Goal: Ask a question: Seek information or help from site administrators or community

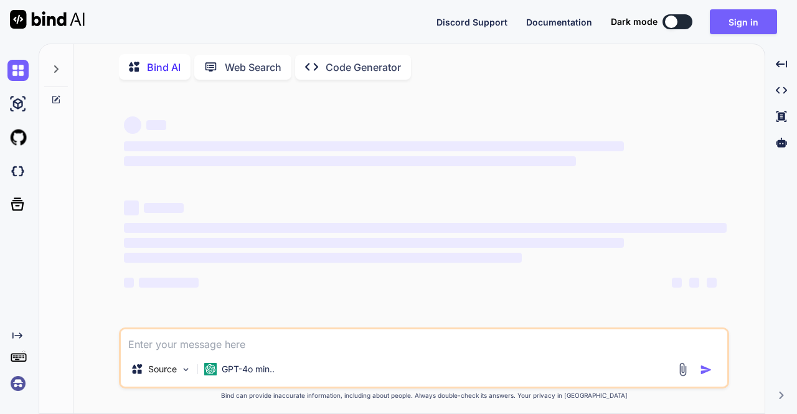
type textarea "x"
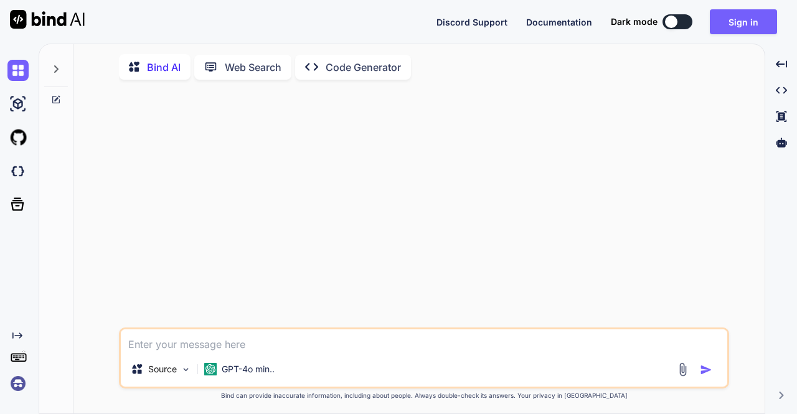
click at [285, 337] on textarea at bounding box center [424, 340] width 606 height 22
paste textarea ""use client" import Image from "next/image" import { useTranslation } from "@/l…"
type textarea ""use client" import Image from "next/image" import { useTranslation } from "@/l…"
type textarea "x"
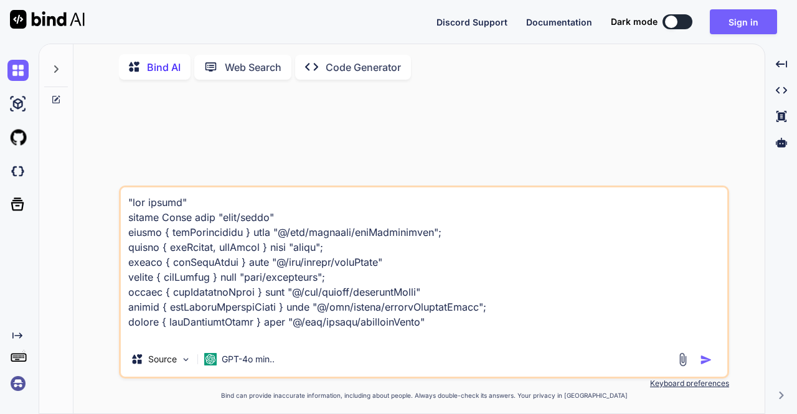
scroll to position [5306, 0]
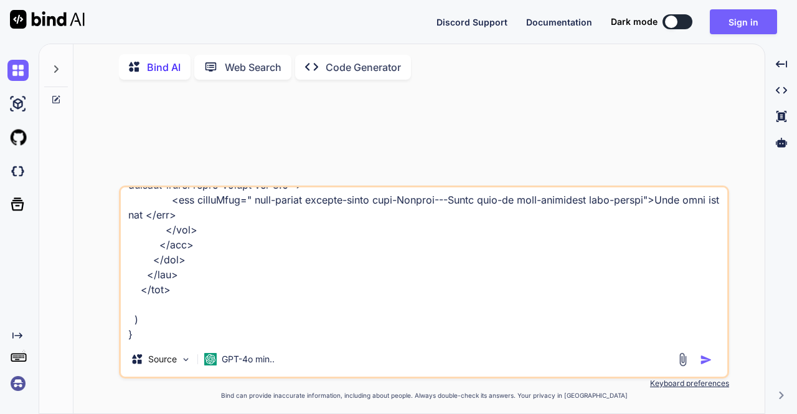
type textarea ""use client" import Image from "next/image" import { useTranslation } from "@/l…"
type textarea "x"
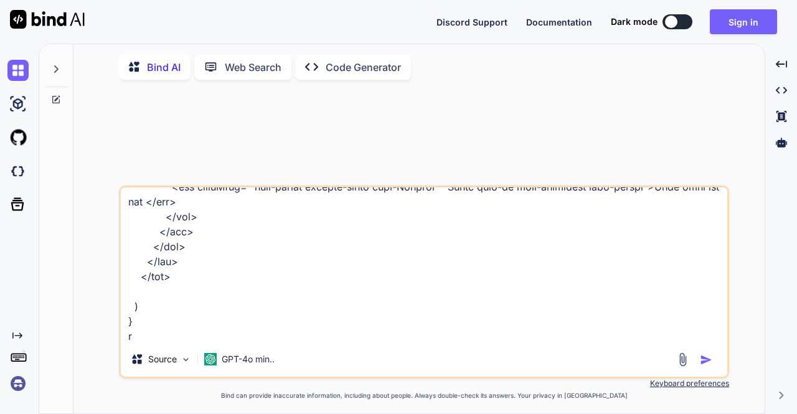
type textarea ""use client" import Image from "next/image" import { useTranslation } from "@/l…"
type textarea "x"
type textarea ""use client" import Image from "next/image" import { useTranslation } from "@/l…"
type textarea "x"
type textarea ""use client" import Image from "next/image" import { useTranslation } from "@/l…"
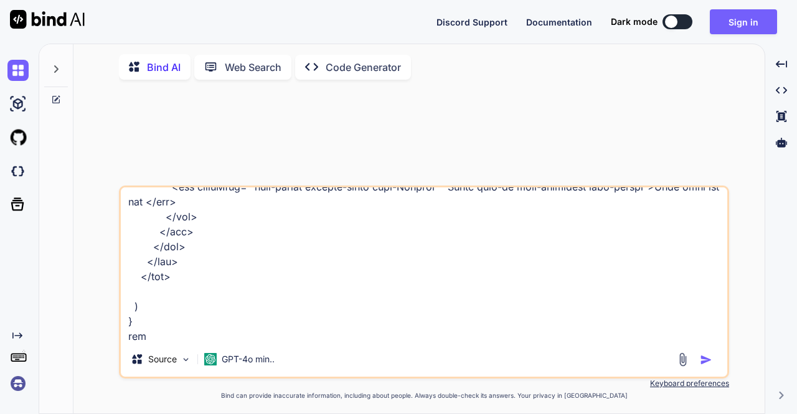
type textarea "x"
type textarea ""use client" import Image from "next/image" import { useTranslation } from "@/l…"
type textarea "x"
type textarea ""use client" import Image from "next/image" import { useTranslation } from "@/l…"
type textarea "x"
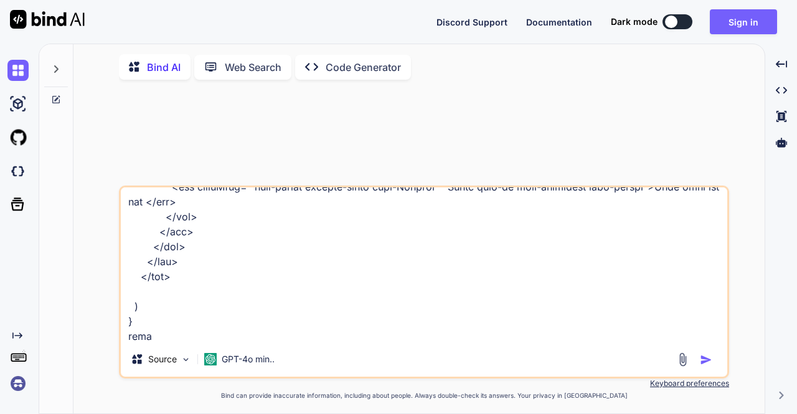
type textarea ""use client" import Image from "next/image" import { useTranslation } from "@/l…"
type textarea "x"
type textarea ""use client" import Image from "next/image" import { useTranslation } from "@/l…"
type textarea "x"
type textarea ""use client" import Image from "next/image" import { useTranslation } from "@/l…"
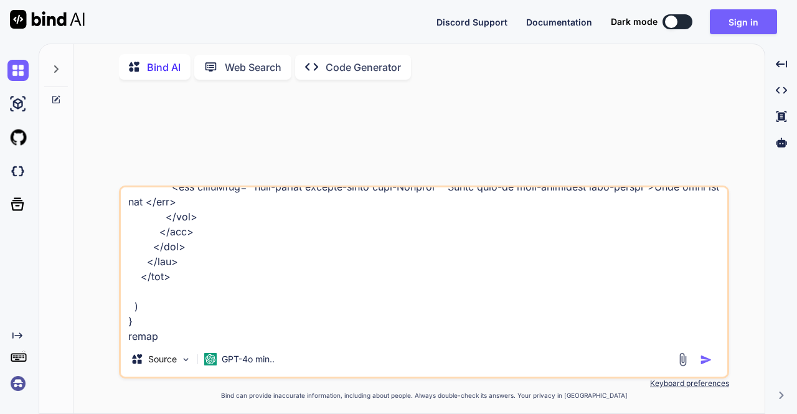
type textarea "x"
type textarea ""use client" import Image from "next/image" import { useTranslation } from "@/l…"
type textarea "x"
type textarea ""use client" import Image from "next/image" import { useTranslation } from "@/l…"
type textarea "x"
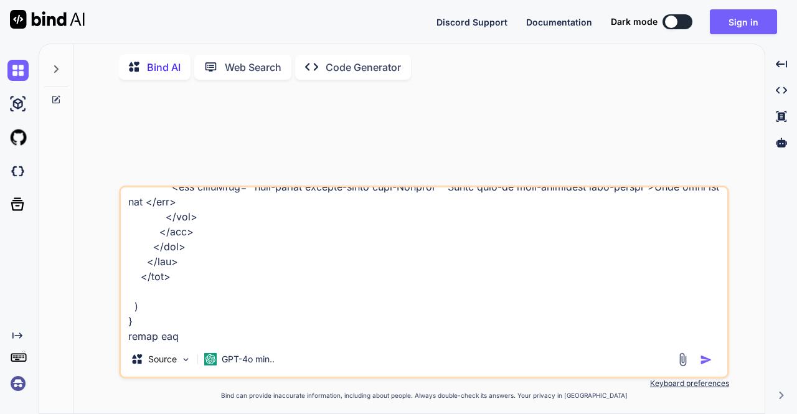
type textarea ""use client" import Image from "next/image" import { useTranslation } from "@/l…"
type textarea "x"
type textarea ""use client" import Image from "next/image" import { useTranslation } from "@/l…"
type textarea "x"
type textarea ""use client" import Image from "next/image" import { useTranslation } from "@/l…"
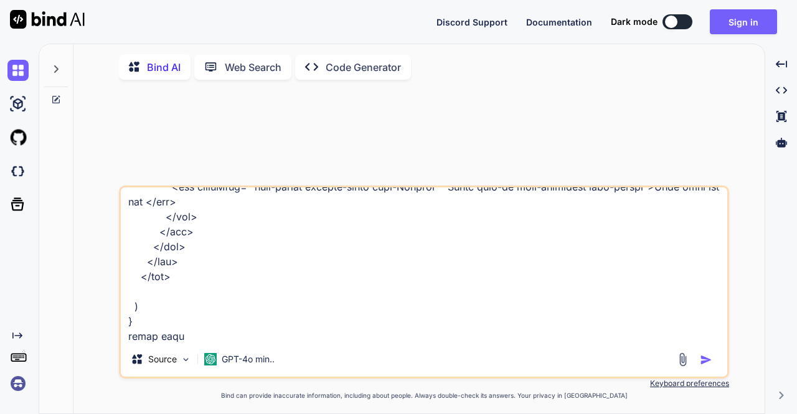
type textarea "x"
type textarea ""use client" import Image from "next/image" import { useTranslation } from "@/l…"
type textarea "x"
type textarea ""use client" import Image from "next/image" import { useTranslation } from "@/l…"
type textarea "x"
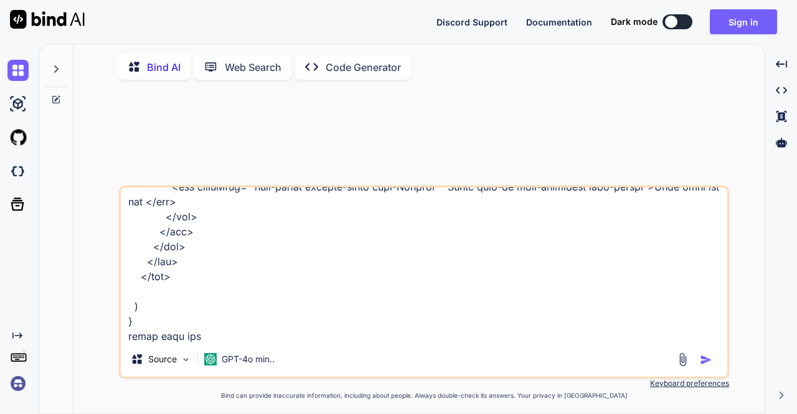
type textarea ""use client" import Image from "next/image" import { useTranslation } from "@/l…"
type textarea "x"
type textarea ""use client" import Image from "next/image" import { useTranslation } from "@/l…"
type textarea "x"
type textarea ""use client" import Image from "next/image" import { useTranslation } from "@/l…"
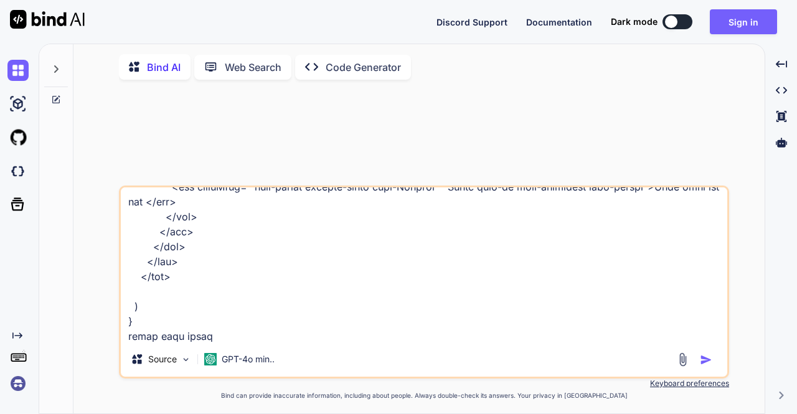
type textarea "x"
type textarea ""use client" import Image from "next/image" import { useTranslation } from "@/l…"
type textarea "x"
type textarea ""use client" import Image from "next/image" import { useTranslation } from "@/l…"
type textarea "x"
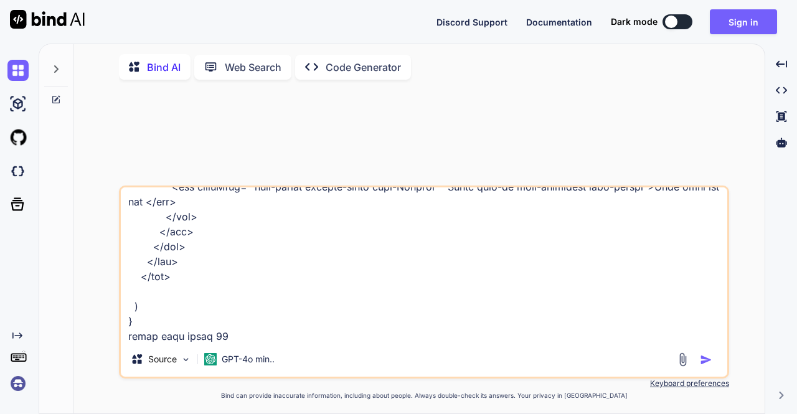
type textarea ""use client" import Image from "next/image" import { useTranslation } from "@/l…"
type textarea "x"
type textarea ""use client" import Image from "next/image" import { useTranslation } from "@/l…"
type textarea "x"
type textarea ""use client" import Image from "next/image" import { useTranslation } from "@/l…"
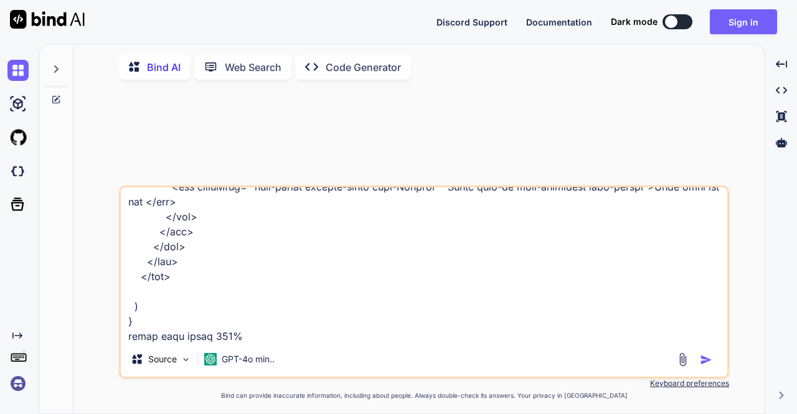
type textarea "x"
type textarea ""use client" import Image from "next/image" import { useTranslation } from "@/l…"
type textarea "x"
type textarea ""use client" import Image from "next/image" import { useTranslation } from "@/l…"
type textarea "x"
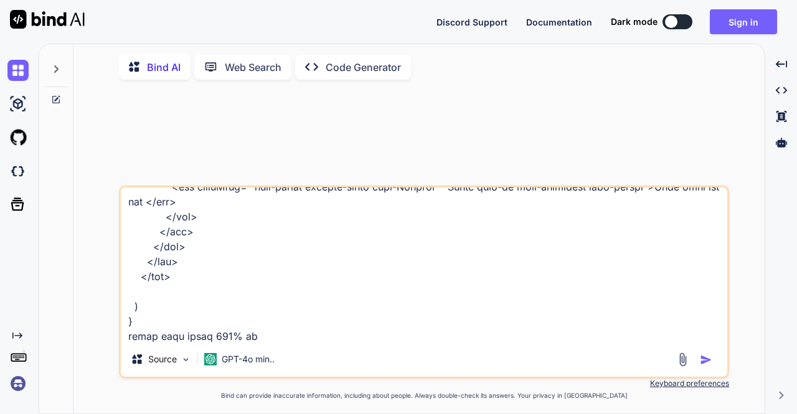
type textarea ""use client" import Image from "next/image" import { useTranslation } from "@/l…"
type textarea "x"
type textarea ""use client" import Image from "next/image" import { useTranslation } from "@/l…"
type textarea "x"
type textarea ""use client" import Image from "next/image" import { useTranslation } from "@/l…"
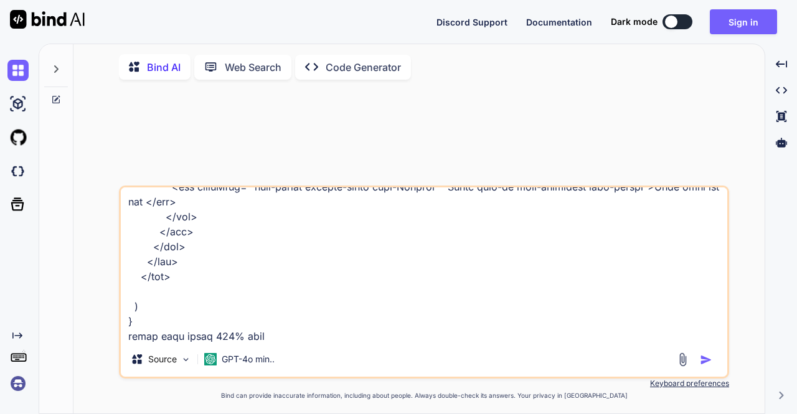
type textarea "x"
type textarea ""use client" import Image from "next/image" import { useTranslation } from "@/l…"
type textarea "x"
type textarea ""use client" import Image from "next/image" import { useTranslation } from "@/l…"
type textarea "x"
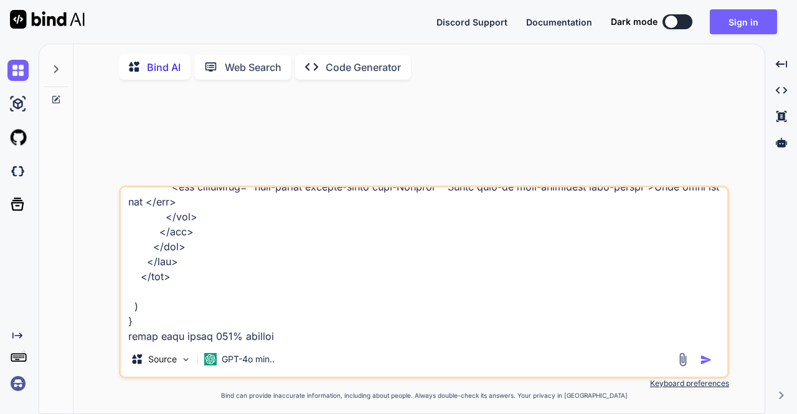
type textarea ""use client" import Image from "next/image" import { useTranslation } from "@/l…"
type textarea "x"
type textarea ""use client" import Image from "next/image" import { useTranslation } from "@/l…"
click at [707, 359] on img "button" at bounding box center [706, 360] width 12 height 12
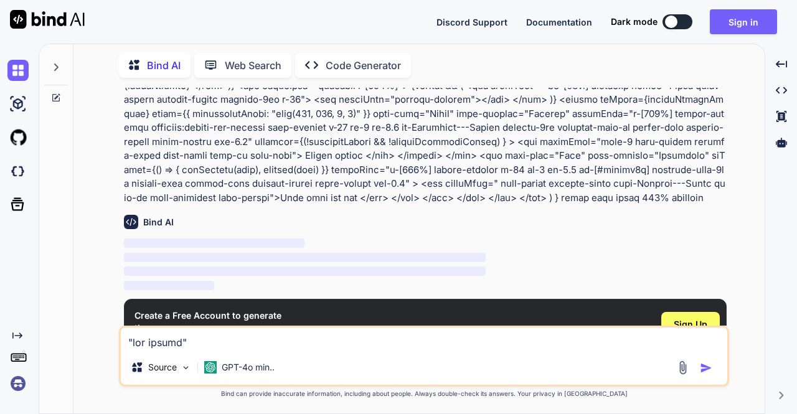
scroll to position [1227, 0]
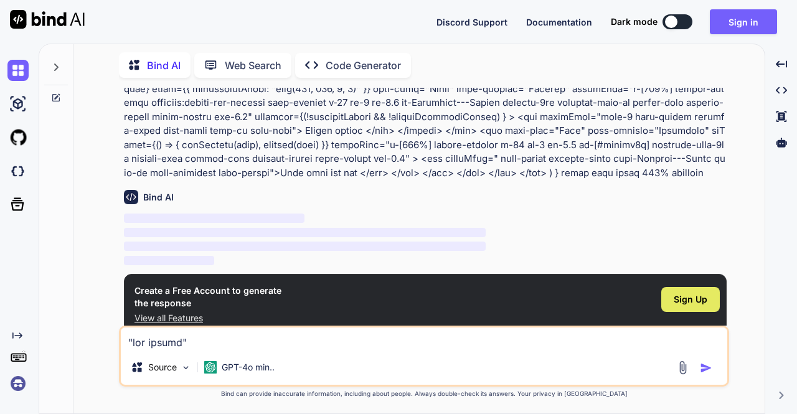
click at [671, 287] on div "Sign Up" at bounding box center [690, 299] width 59 height 25
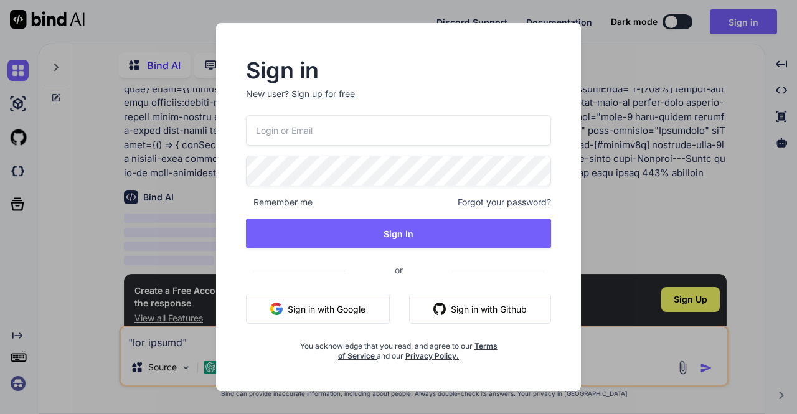
click at [346, 301] on button "Sign in with Google" at bounding box center [318, 309] width 144 height 30
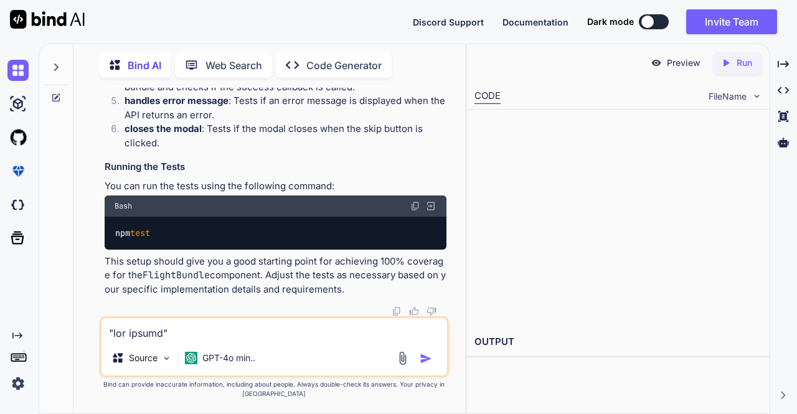
scroll to position [4740, 0]
type textarea "x"
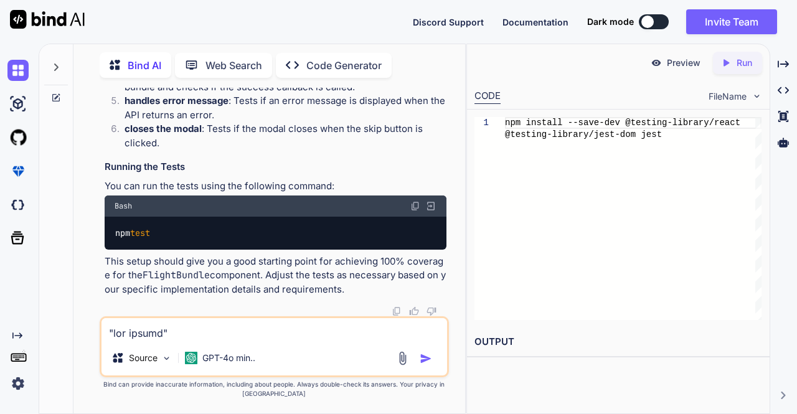
click at [191, 324] on textarea at bounding box center [274, 329] width 346 height 22
type textarea "r"
type textarea "x"
type textarea "ru"
type textarea "x"
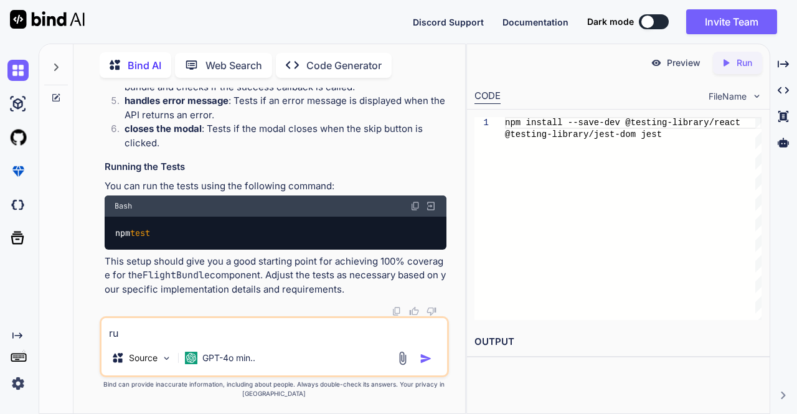
type textarea "run"
type textarea "x"
type textarea "run"
type textarea "x"
type textarea "run a"
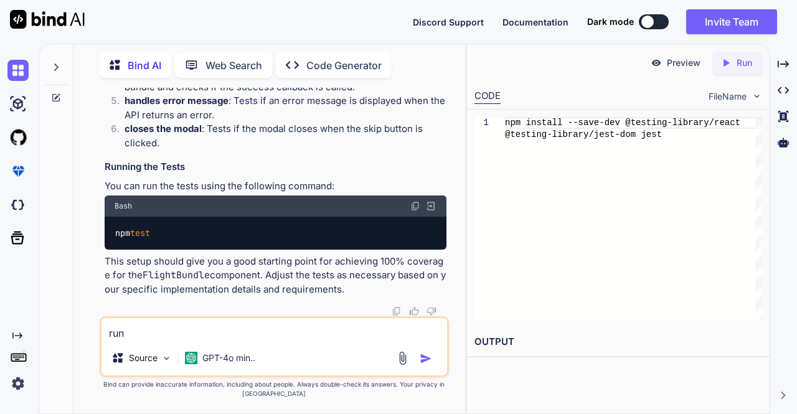
type textarea "x"
type textarea "run an"
type textarea "x"
type textarea "run and"
type textarea "x"
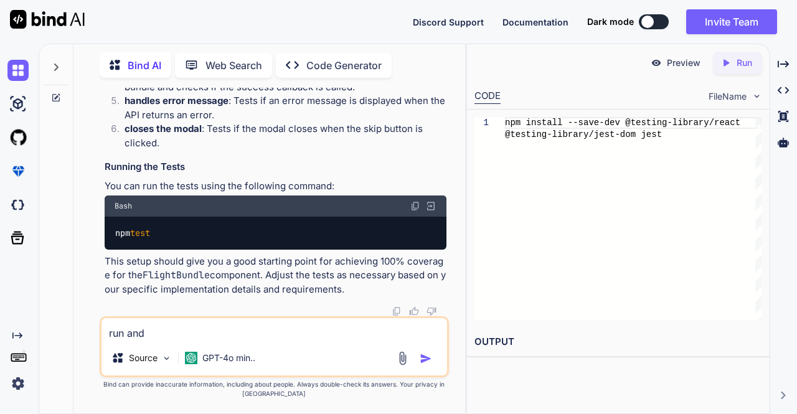
type textarea "run and"
type textarea "x"
type textarea "run and c"
type textarea "x"
type textarea "run and ch"
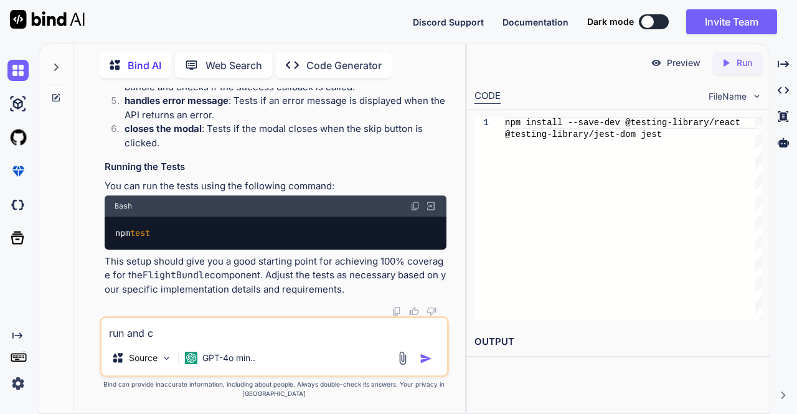
type textarea "x"
type textarea "run and che"
type textarea "x"
type textarea "run and chec"
type textarea "x"
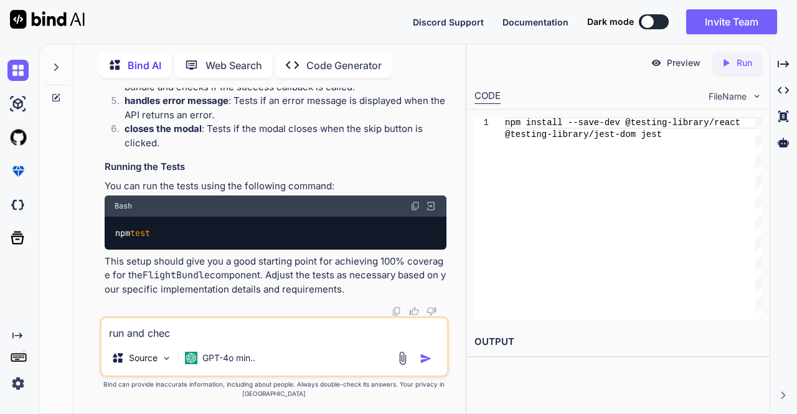
type textarea "run and check"
type textarea "x"
type textarea "run and check"
type textarea "x"
type textarea "run and check i"
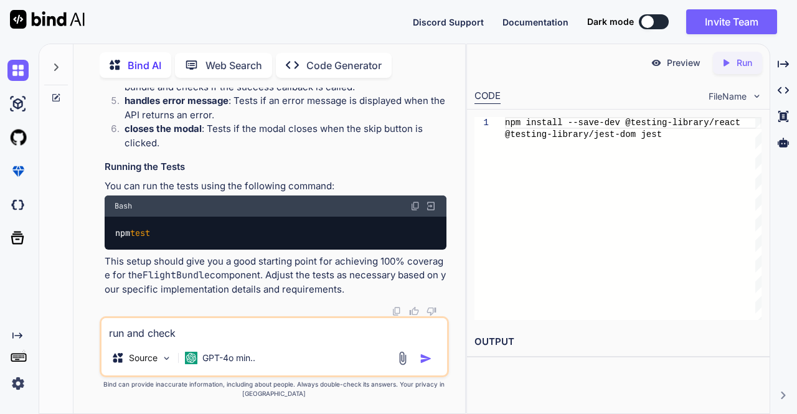
type textarea "x"
type textarea "run and check it"
type textarea "x"
type textarea "run and check it"
type textarea "x"
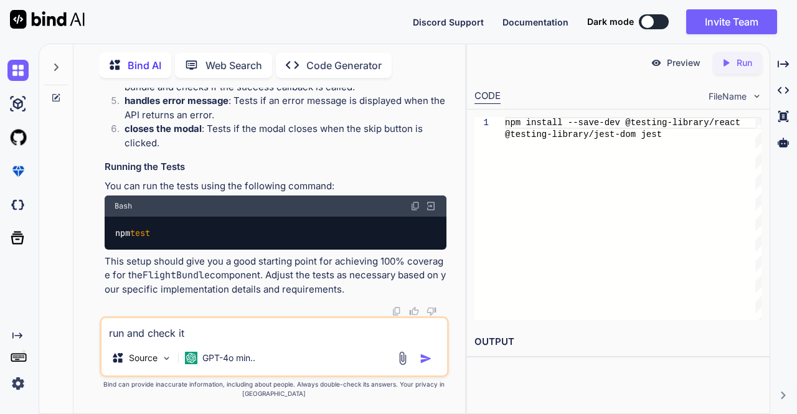
type textarea "run and check it c"
type textarea "x"
type textarea "run and check it co"
type textarea "x"
type textarea "run and check it cov"
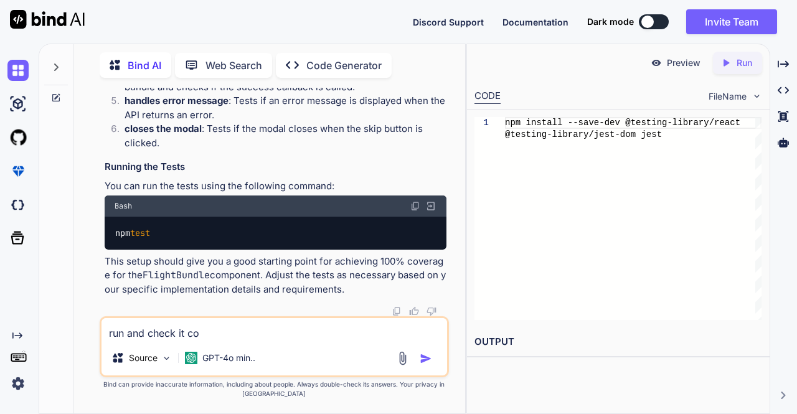
type textarea "x"
type textarea "run and check it cove"
type textarea "x"
type textarea "run and check it cover"
type textarea "x"
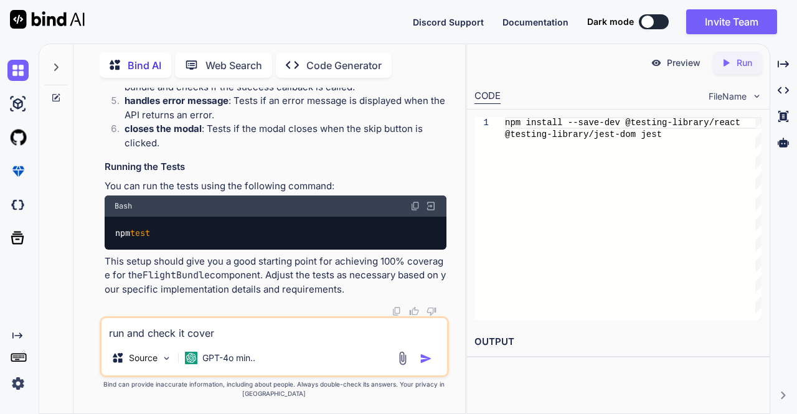
type textarea "run and check it coverd"
type textarea "x"
type textarea "run and check it coverd"
type textarea "x"
type textarea "run and check it coverd 1"
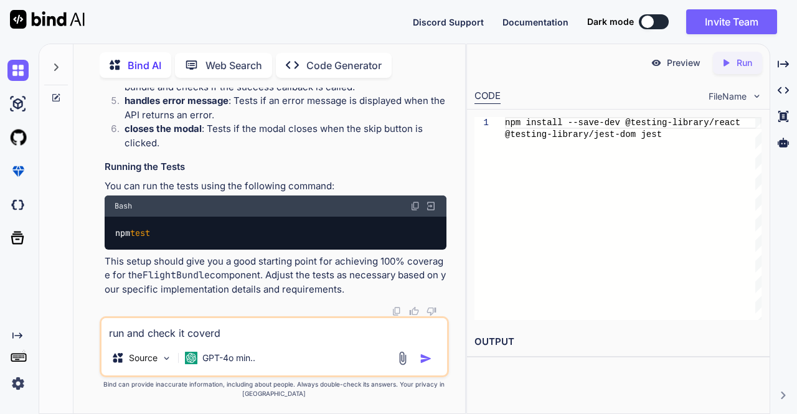
type textarea "x"
type textarea "run and check it coverd 10"
type textarea "x"
type textarea "run and check it coverd 100"
type textarea "x"
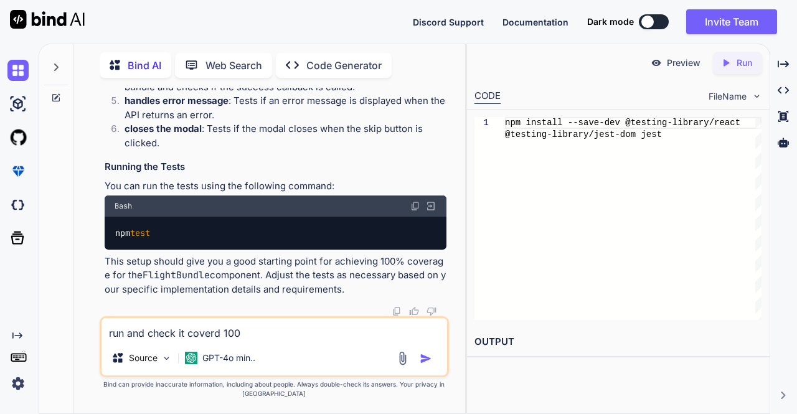
type textarea "run and check it coverd 100%"
type textarea "x"
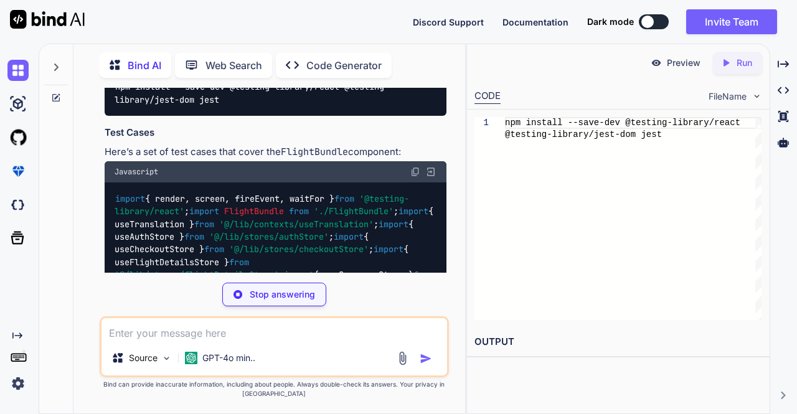
scroll to position [2486, 0]
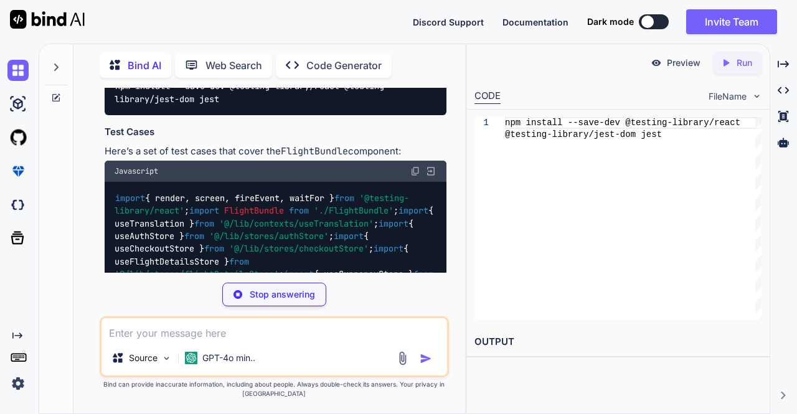
click at [415, 166] on img at bounding box center [415, 171] width 10 height 10
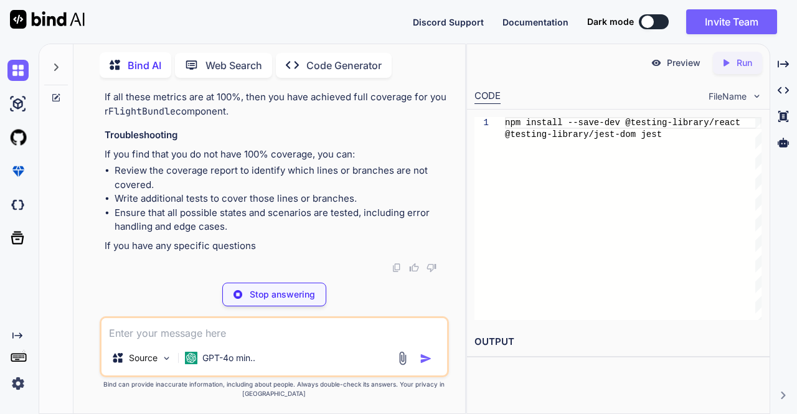
type textarea "x"
type textarea ""scripts": { "test": "react-scripts test --coverage" }"
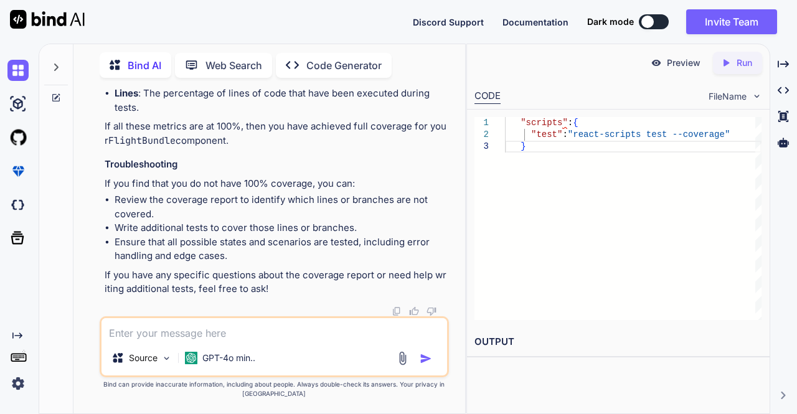
scroll to position [5686, 0]
type textarea "x"
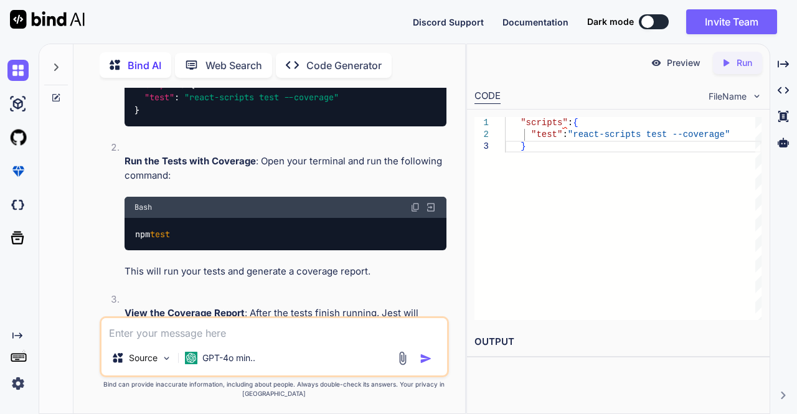
scroll to position [4545, 0]
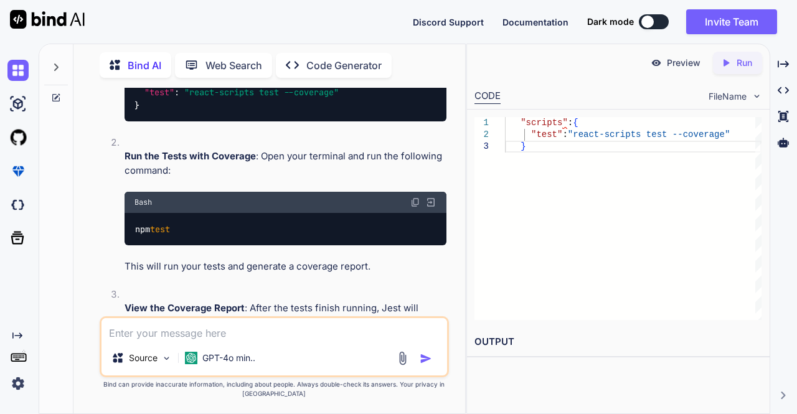
click at [202, 326] on textarea at bounding box center [274, 329] width 346 height 22
type textarea "i"
type textarea "x"
type textarea "it"
type textarea "x"
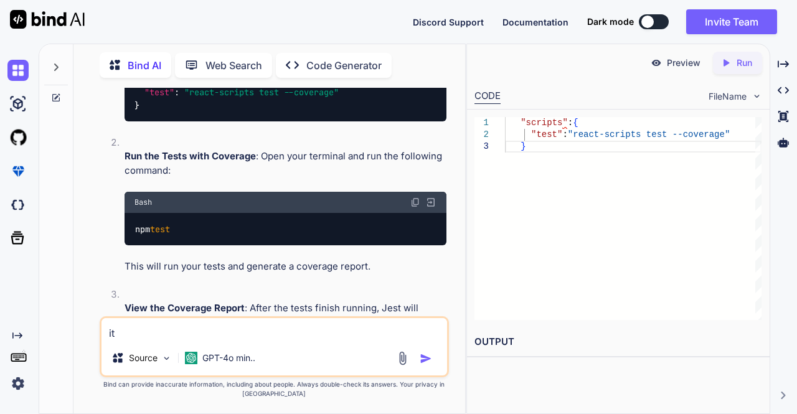
type textarea "it"
type textarea "x"
type textarea "it i"
type textarea "x"
type textarea "it is"
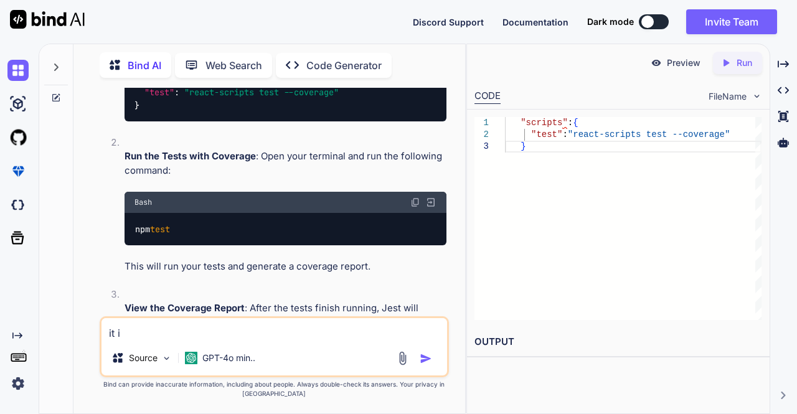
type textarea "x"
type textarea "it is"
type textarea "x"
type textarea "it is n"
type textarea "x"
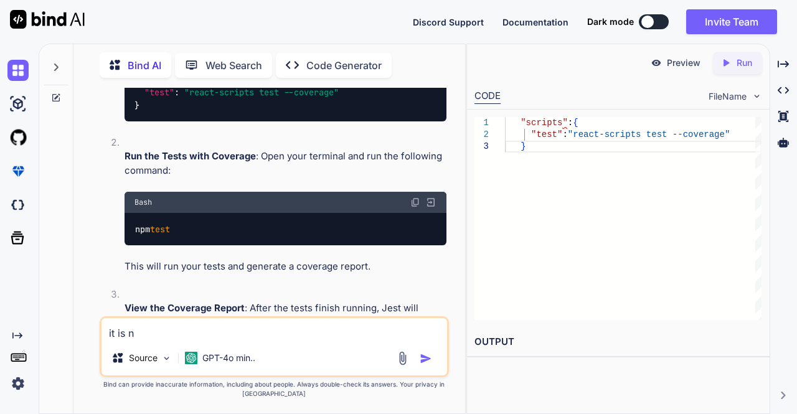
type textarea "it is no"
type textarea "x"
type textarea "it is not"
type textarea "x"
type textarea "it is not"
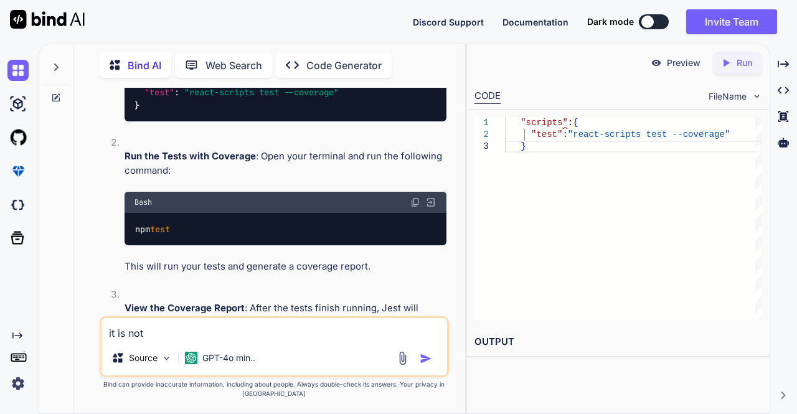
type textarea "x"
type textarea "it is not c"
type textarea "x"
type textarea "it is not co"
type textarea "x"
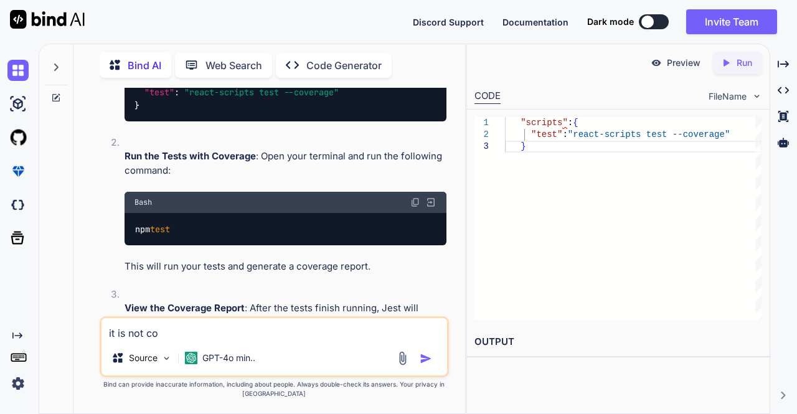
type textarea "it is not cov"
type textarea "x"
type textarea "it is not cova"
type textarea "x"
type textarea "it is not covar"
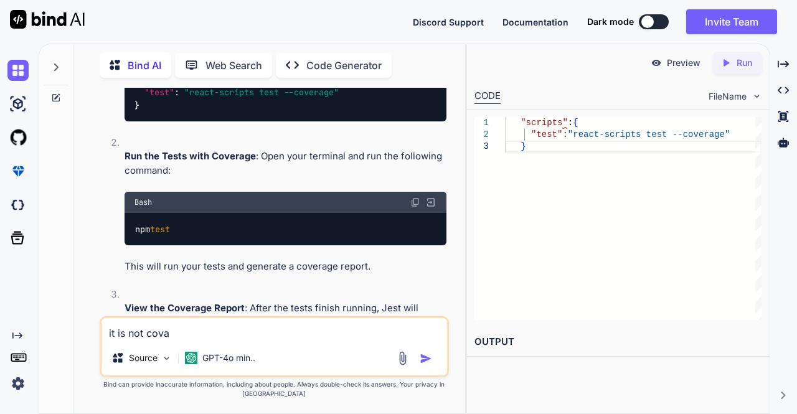
type textarea "x"
type textarea "it is not covare"
type textarea "x"
type textarea "it is not covared"
type textarea "x"
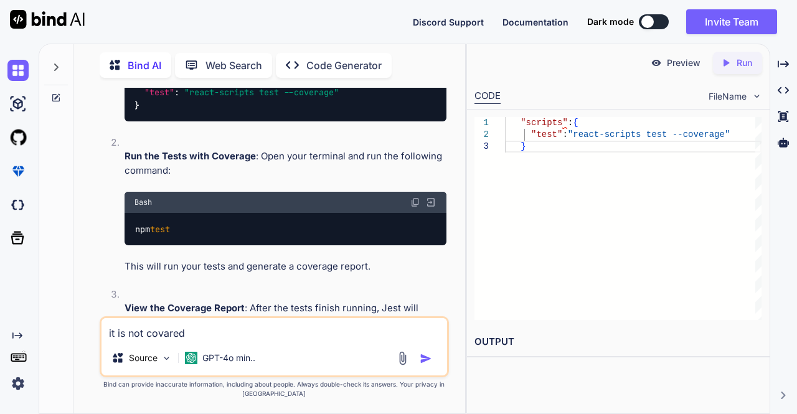
type textarea "it is not covared"
type textarea "x"
type textarea "it is not covared 1"
type textarea "x"
type textarea "it is not covared 10"
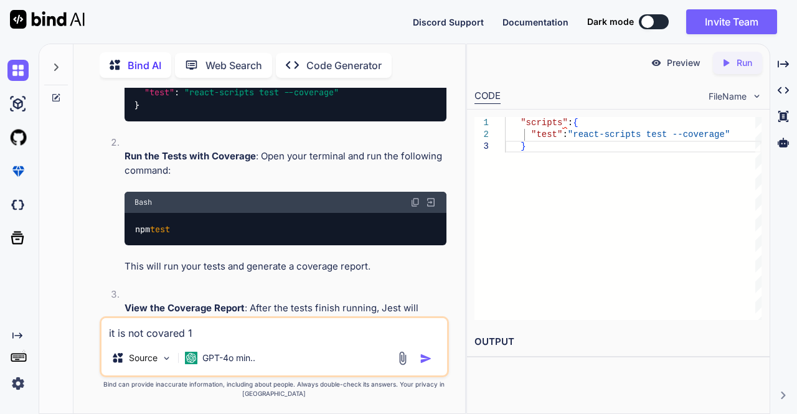
type textarea "x"
type textarea "it is not covared 100"
type textarea "x"
type textarea "it is not covared 100%"
type textarea "x"
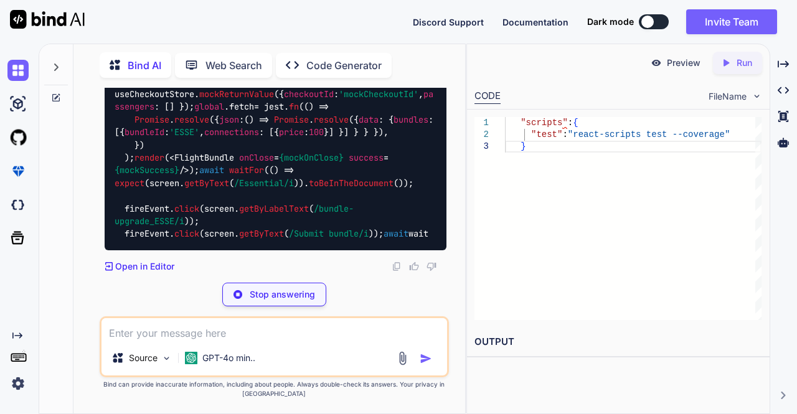
scroll to position [6816, 0]
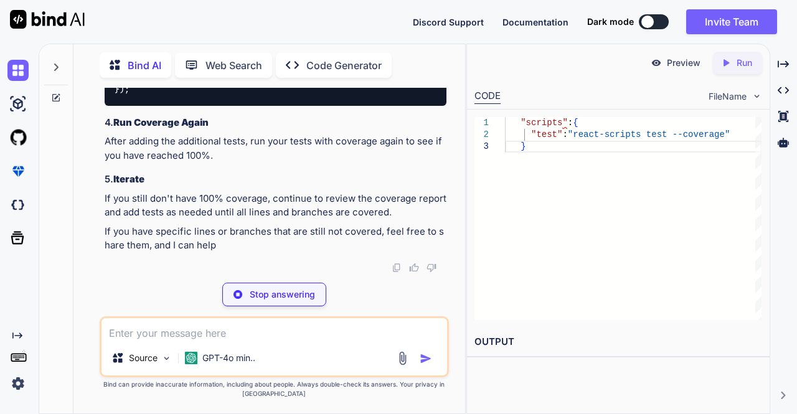
type textarea "x"
type textarea "[DOMAIN_NAME](screen.getByLabelText(/bundle-upgrade_ESSE/i)); [DOMAIN_NAME](scr…"
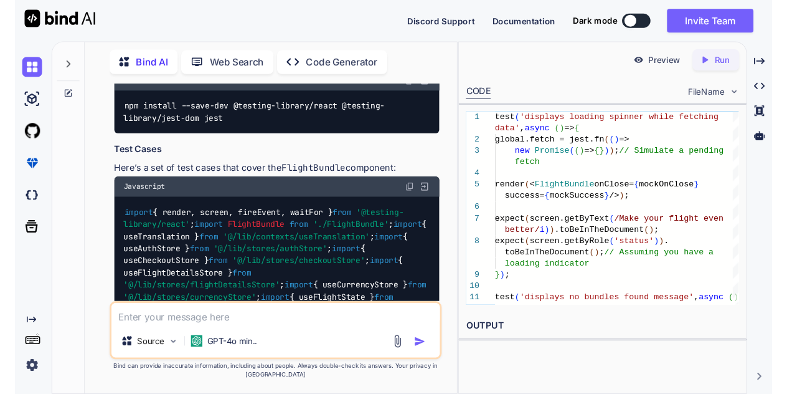
scroll to position [2459, 0]
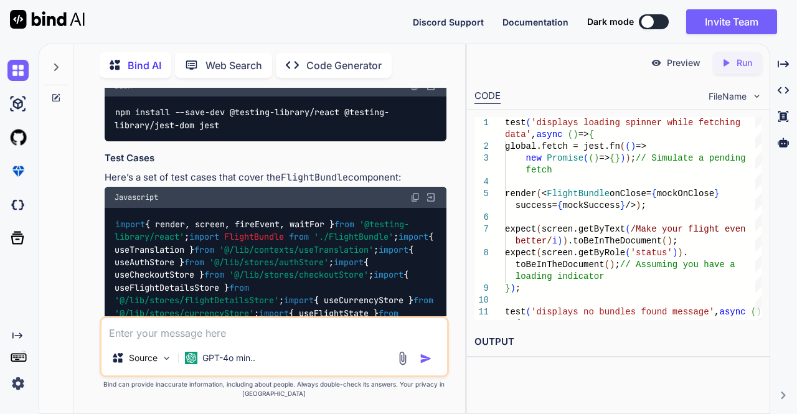
click at [413, 192] on img at bounding box center [415, 197] width 10 height 10
type textarea "x"
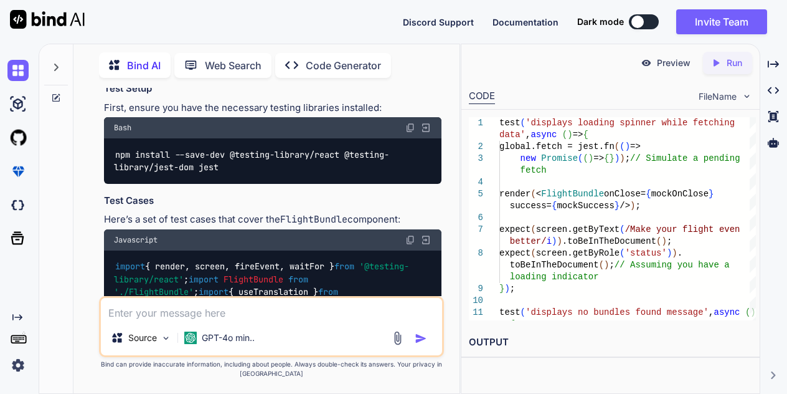
scroll to position [2487, 0]
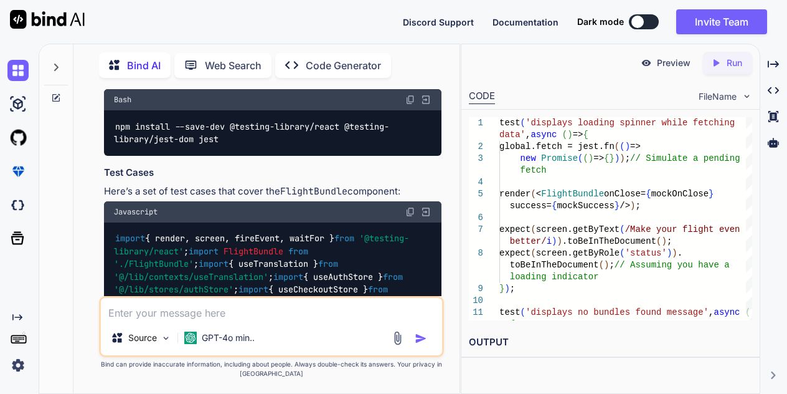
click at [228, 317] on textarea at bounding box center [271, 309] width 341 height 22
paste textarea "------------------------|---------|----------|---------|---------|-------------…"
type textarea "------------------------|---------|----------|---------|---------|-------------…"
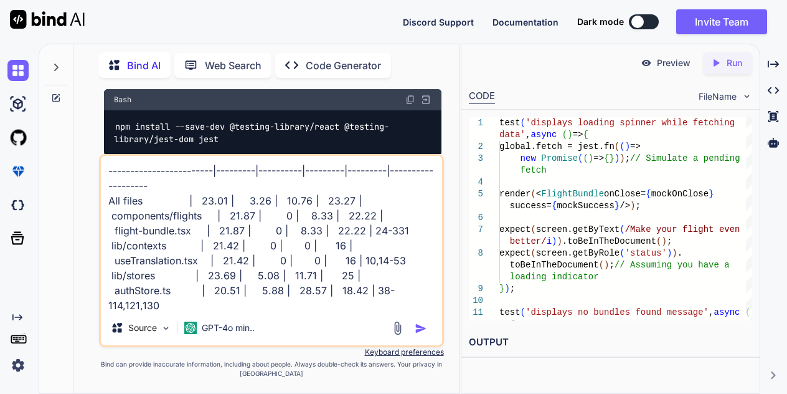
scroll to position [76, 0]
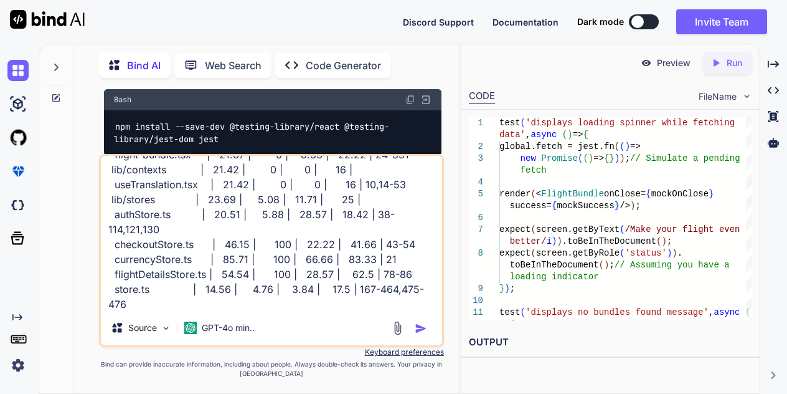
type textarea "x"
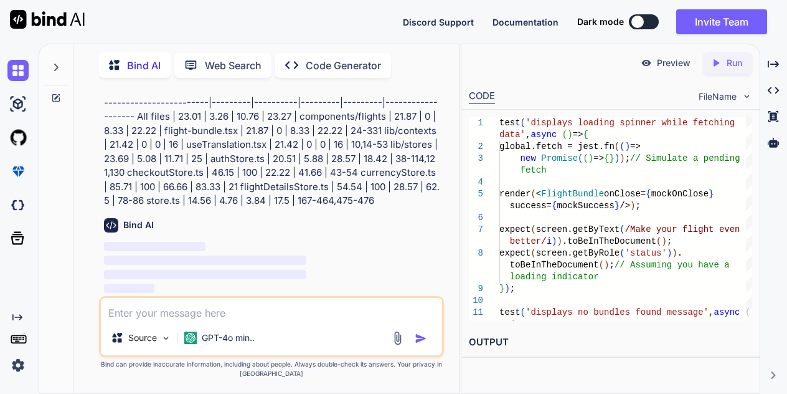
scroll to position [7261, 0]
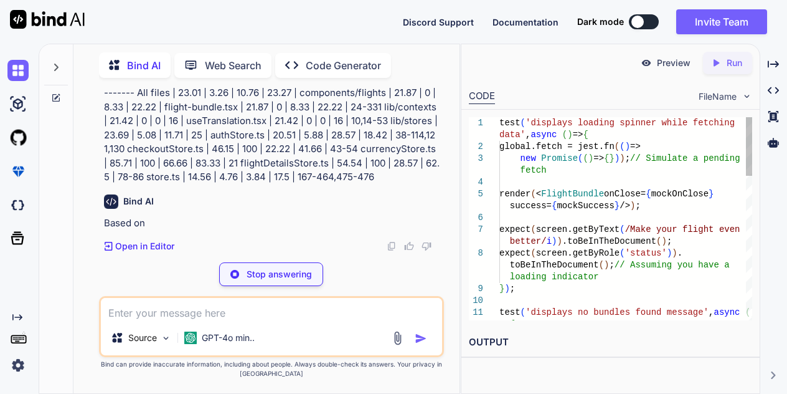
type textarea "x"
type textarea "test('displays loading spinner while fetching data', async () => { global.fetch…"
type textarea "x"
type textarea "test('displays loading spinner while fetching data', async () => { global.fetch…"
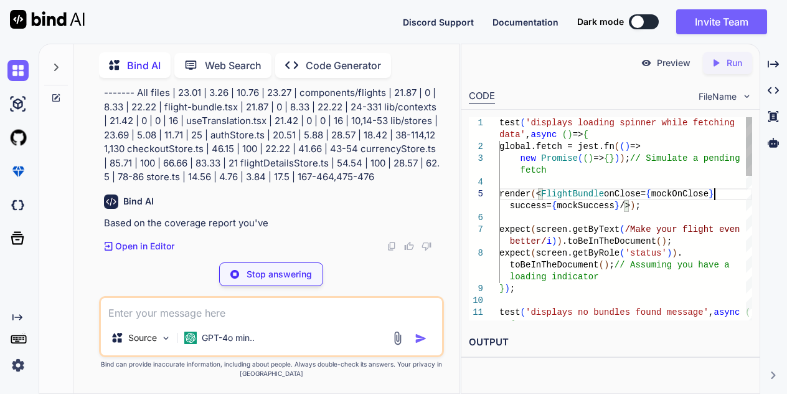
drag, startPoint x: 728, startPoint y: 194, endPoint x: 600, endPoint y: 244, distance: 137.2
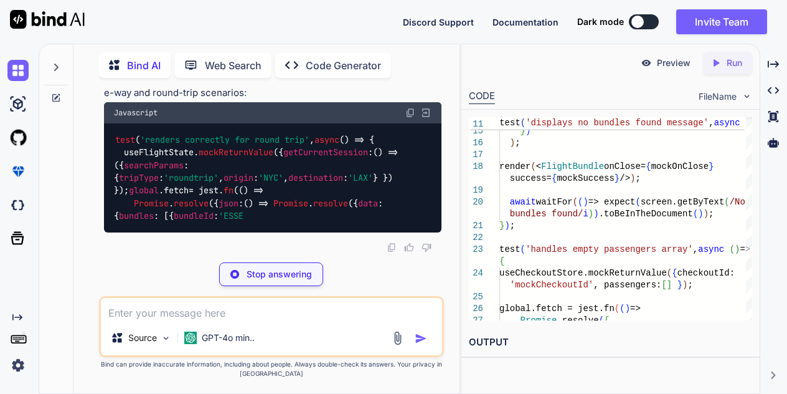
scroll to position [7987, 0]
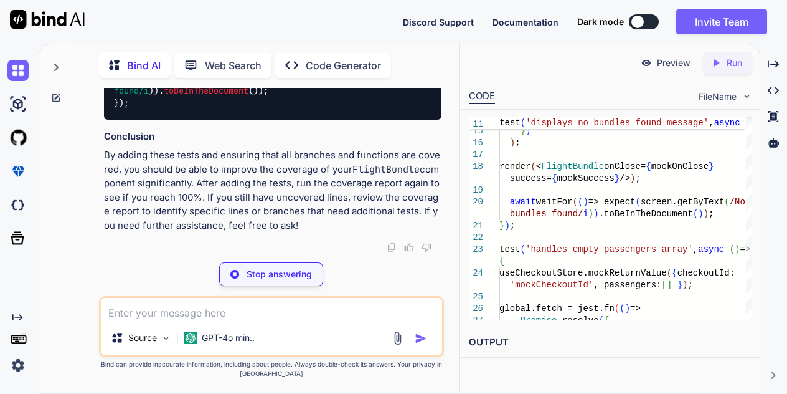
type textarea "x"
type textarea "toBeInTheDocument(); });"
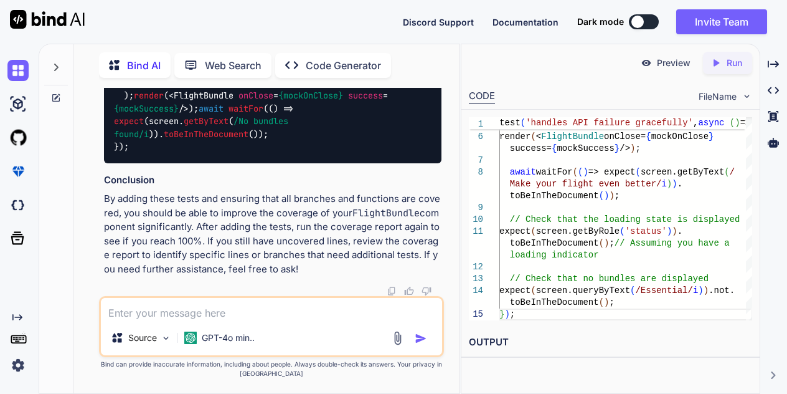
scroll to position [8348, 0]
click at [413, 11] on img at bounding box center [410, 6] width 10 height 10
